Goal: Find specific page/section: Find specific page/section

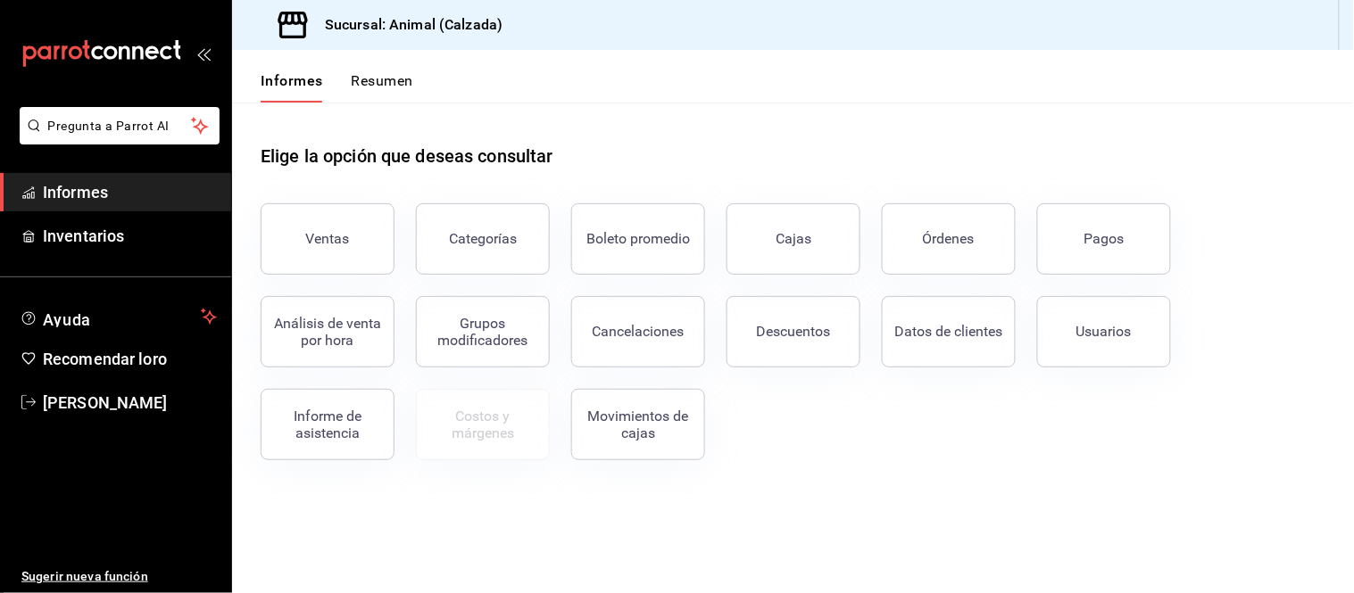
click at [352, 243] on button "Ventas" at bounding box center [328, 238] width 134 height 71
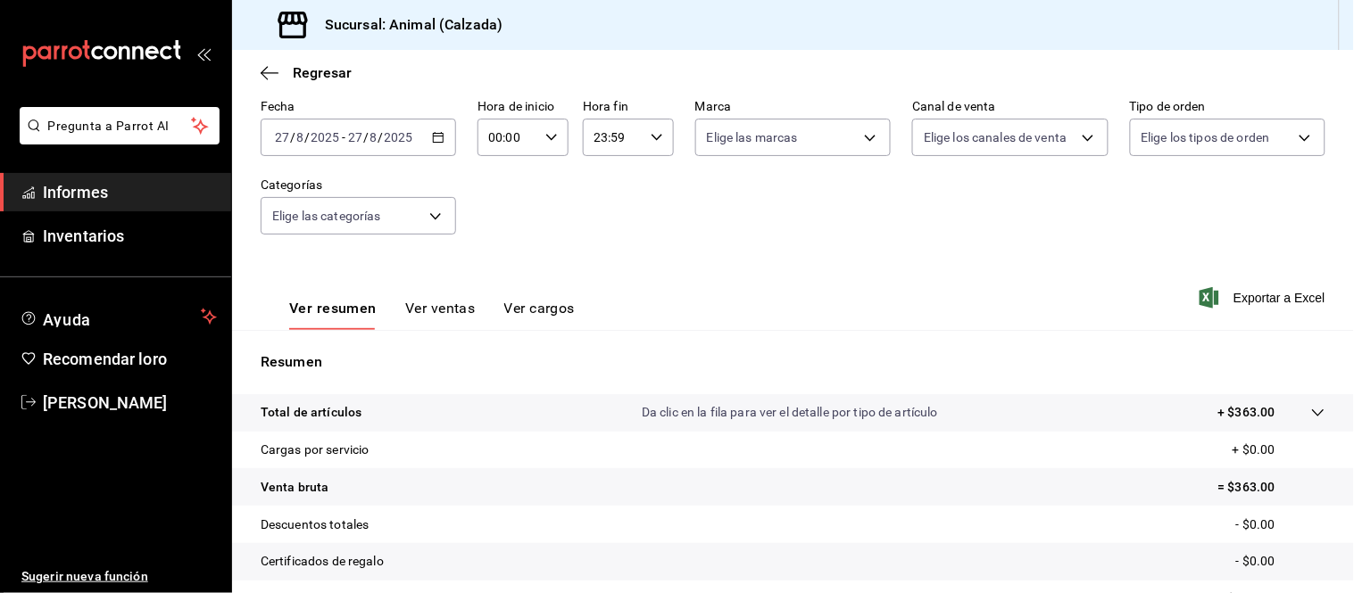
scroll to position [198, 0]
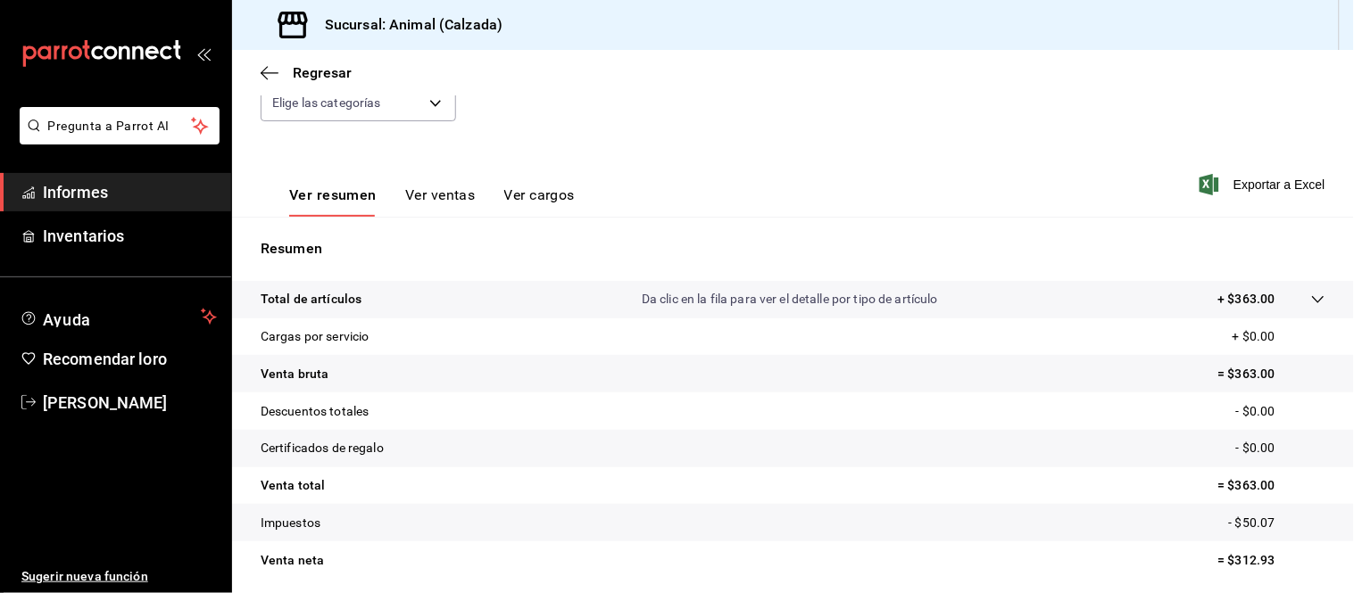
click at [530, 197] on font "Ver cargos" at bounding box center [539, 194] width 71 height 17
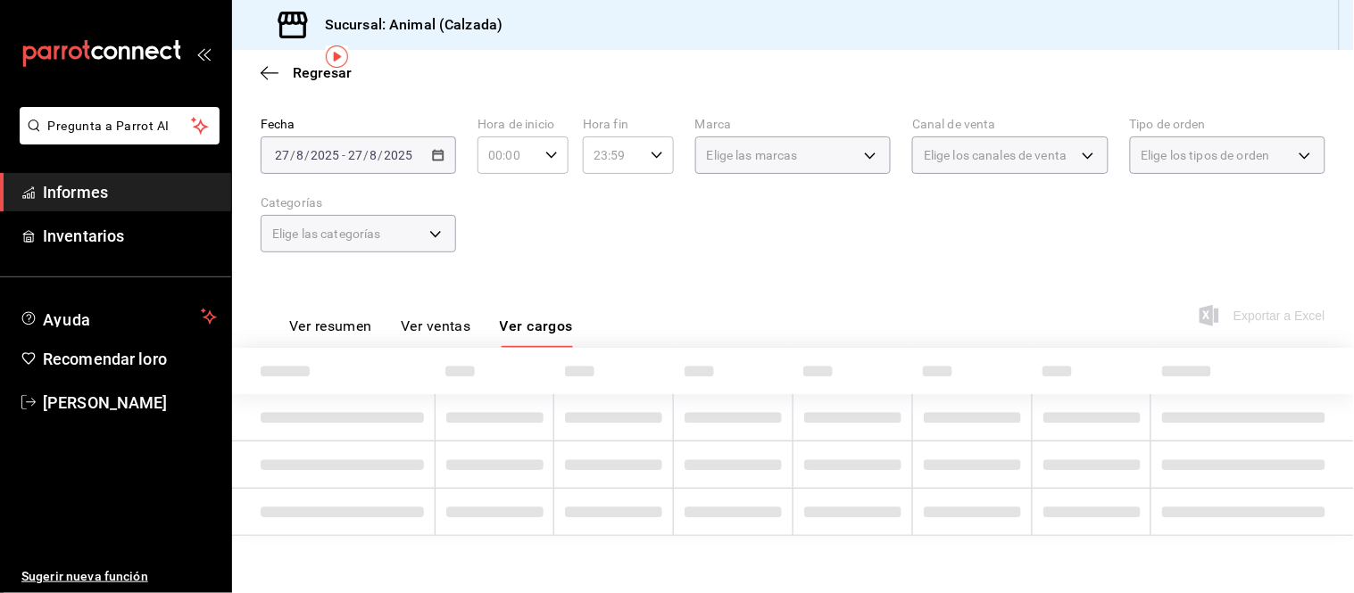
scroll to position [155, 0]
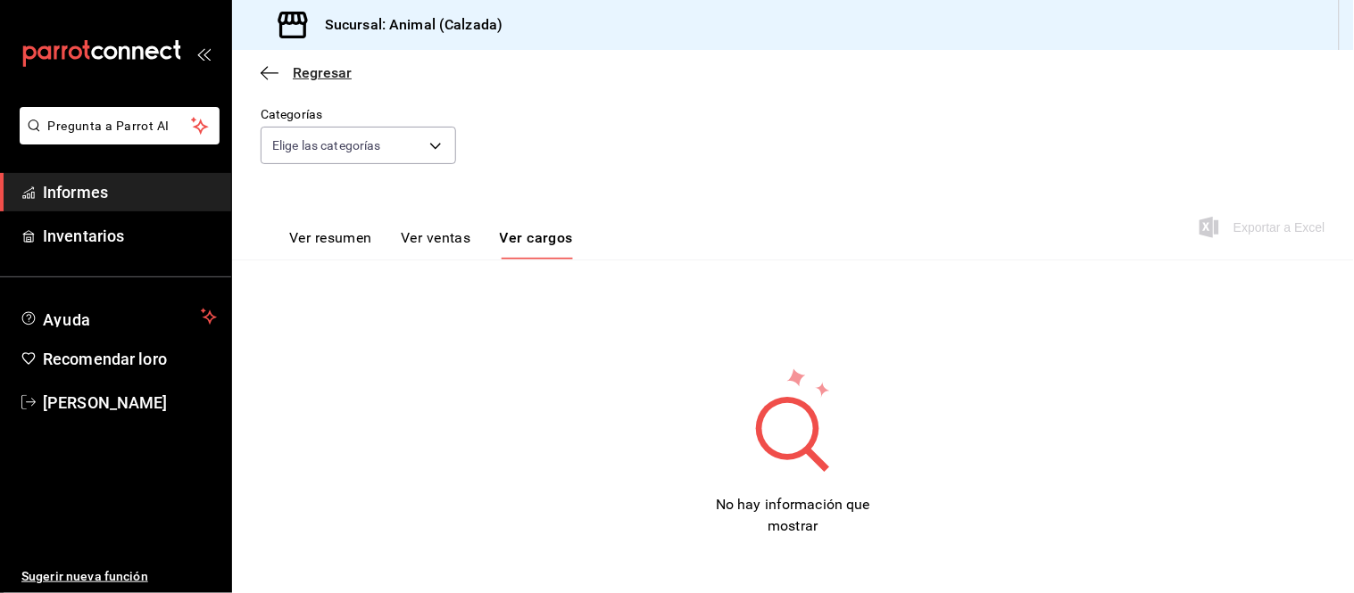
click at [272, 69] on icon "button" at bounding box center [270, 73] width 18 height 16
